Goal: Navigation & Orientation: Find specific page/section

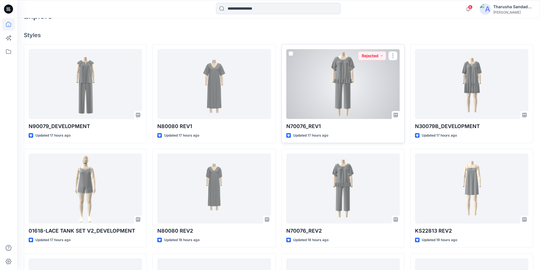
scroll to position [142, 0]
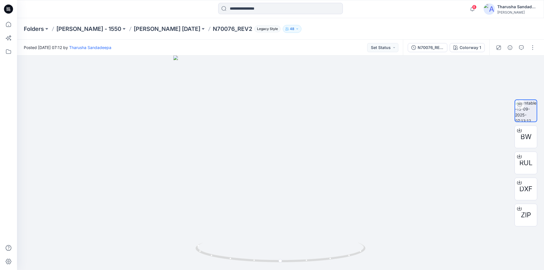
click at [11, 9] on icon at bounding box center [8, 9] width 9 height 9
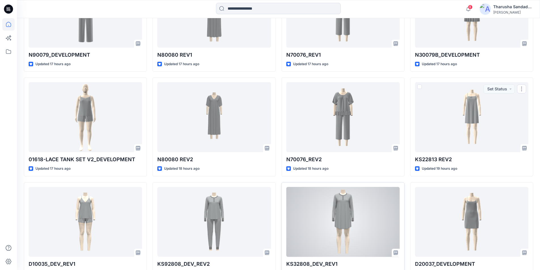
scroll to position [227, 0]
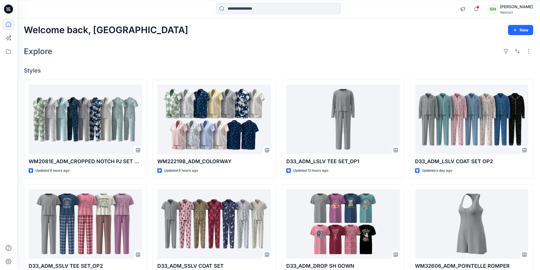
click at [228, 43] on div "Welcome back, Gayan New Explore Styles WM2081E_ADM_CROPPED NOTCH PJ SET w/ STRA…" at bounding box center [278, 216] width 523 height 397
click at [335, 48] on div "Explore" at bounding box center [278, 51] width 509 height 14
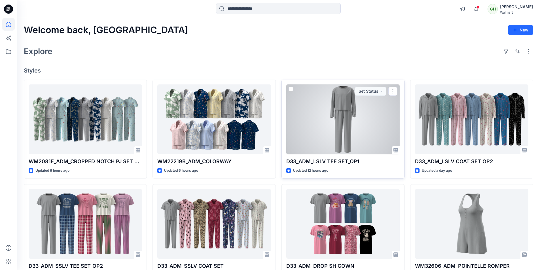
click at [327, 95] on div at bounding box center [342, 119] width 113 height 70
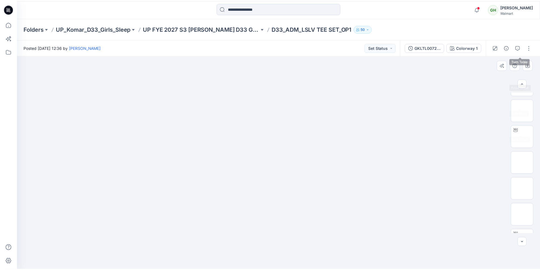
scroll to position [142, 0]
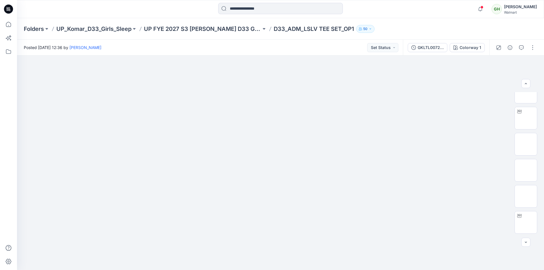
click at [10, 10] on icon at bounding box center [8, 9] width 9 height 9
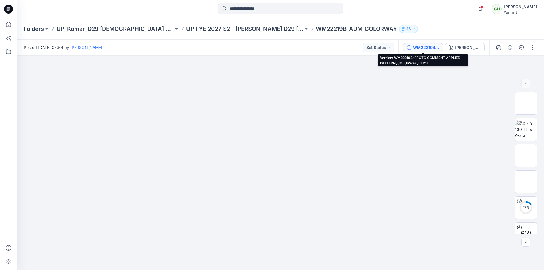
click at [432, 49] on div "WM22219B-PROTO COMMENT APPLIED PATTERN_COLORWAY_REV11" at bounding box center [426, 47] width 26 height 6
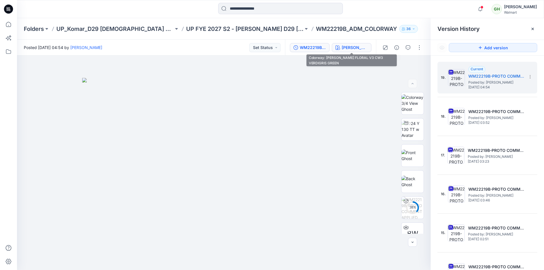
click at [358, 47] on div "[PERSON_NAME] FLORAL V3 CW3 VERDIGRIS GREEN" at bounding box center [355, 47] width 26 height 6
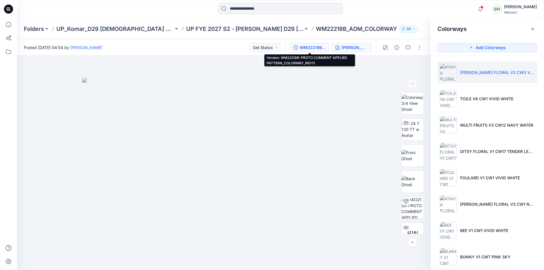
click at [314, 46] on div "WM22219B-PROTO COMMENT APPLIED PATTERN_COLORWAY_REV11" at bounding box center [313, 47] width 26 height 6
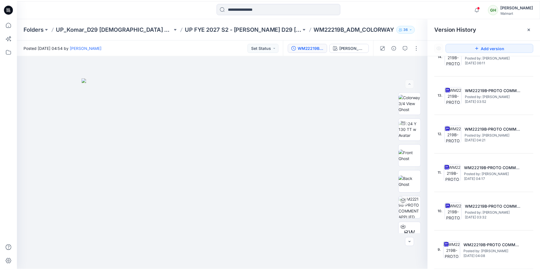
scroll to position [340, 0]
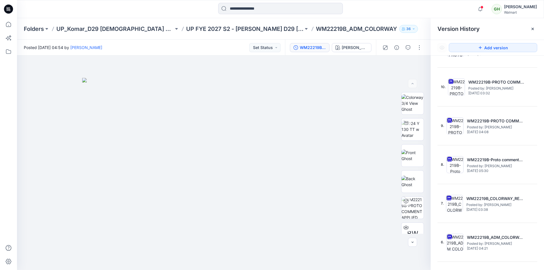
click at [394, 28] on div "Folders UP_Komar_D29 [DEMOGRAPHIC_DATA] Sleep UP FYE 2027 S2 - [PERSON_NAME] D2…" at bounding box center [258, 29] width 469 height 8
drag, startPoint x: 157, startPoint y: 12, endPoint x: 23, endPoint y: 52, distance: 140.5
click at [155, 13] on div at bounding box center [281, 9] width 264 height 12
click at [147, 14] on div at bounding box center [83, 9] width 132 height 12
click at [475, 9] on icon "button" at bounding box center [480, 8] width 11 height 11
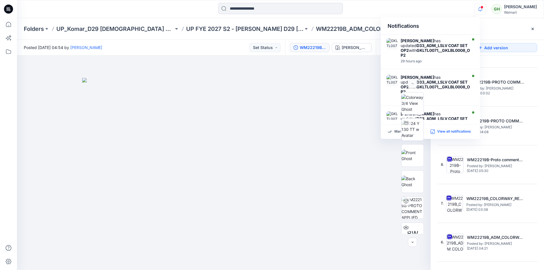
click at [447, 133] on p "View all notifications" at bounding box center [454, 131] width 34 height 5
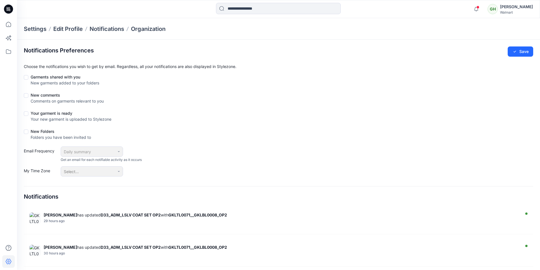
click at [12, 9] on icon at bounding box center [8, 9] width 9 height 9
